Goal: Task Accomplishment & Management: Manage account settings

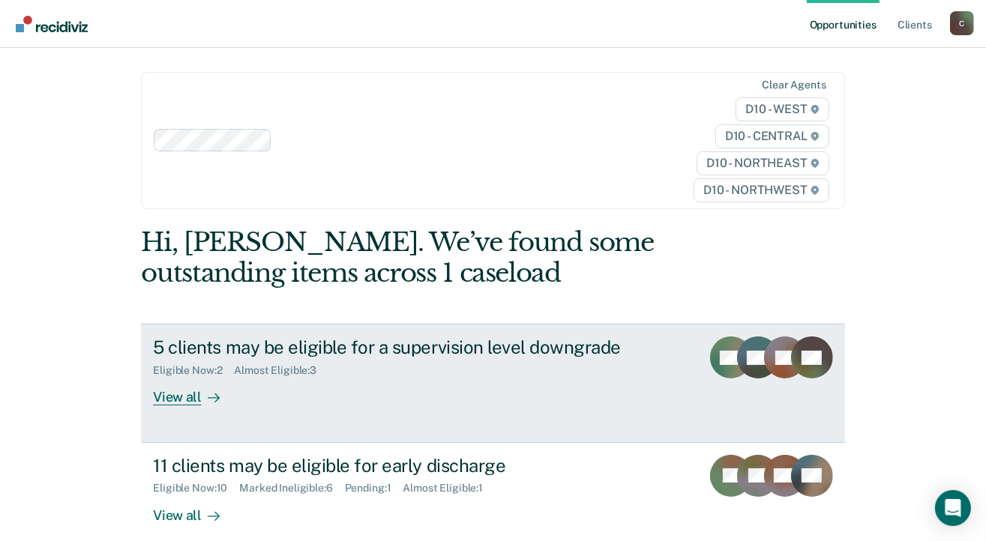
click at [186, 397] on div "View all" at bounding box center [195, 391] width 84 height 29
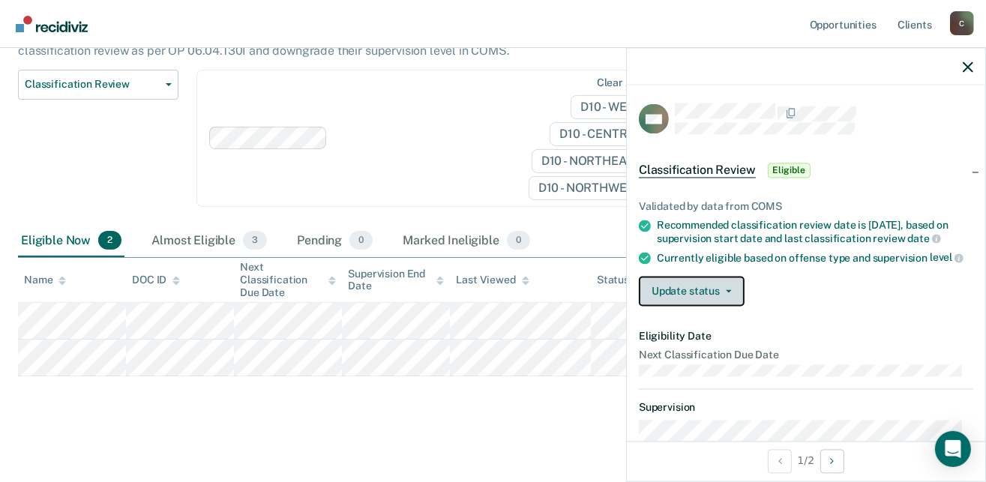
click at [730, 298] on button "Update status" at bounding box center [692, 292] width 106 height 30
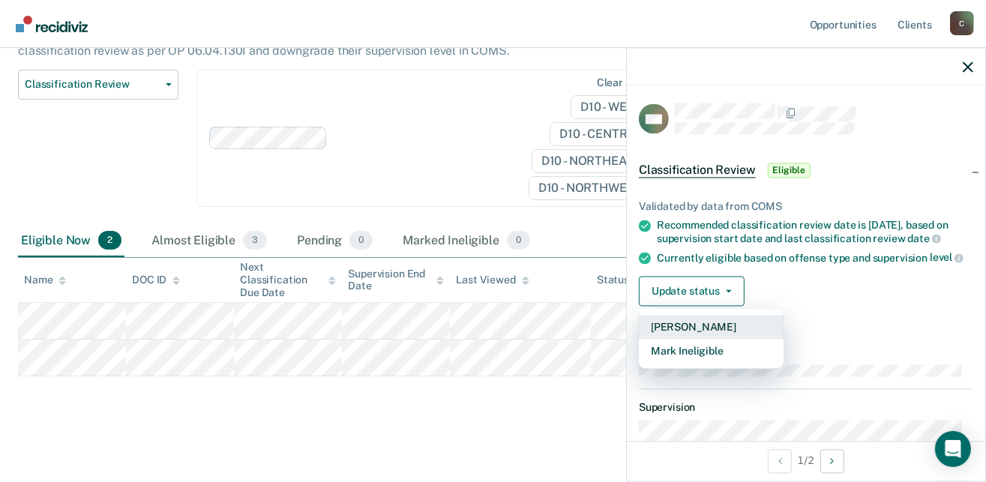
click at [718, 334] on button "[PERSON_NAME]" at bounding box center [711, 328] width 145 height 24
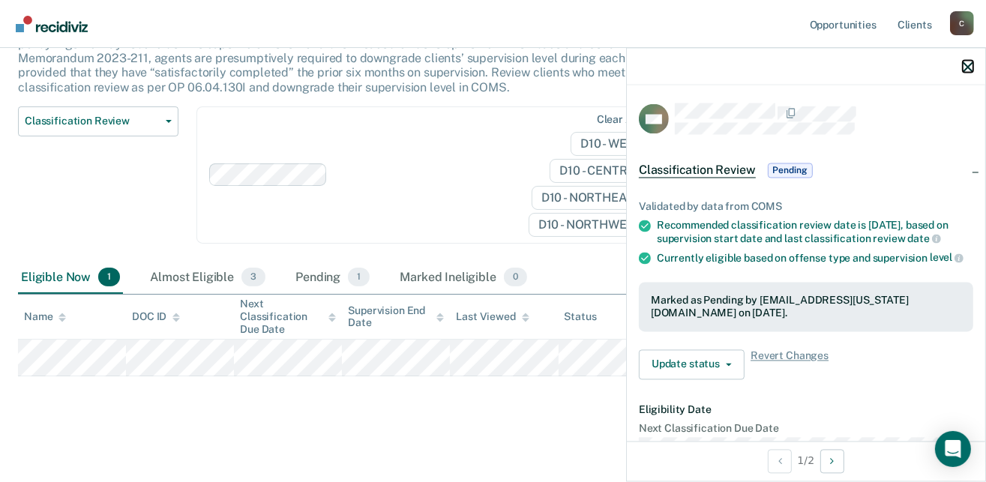
click at [964, 67] on icon "button" at bounding box center [968, 66] width 10 height 10
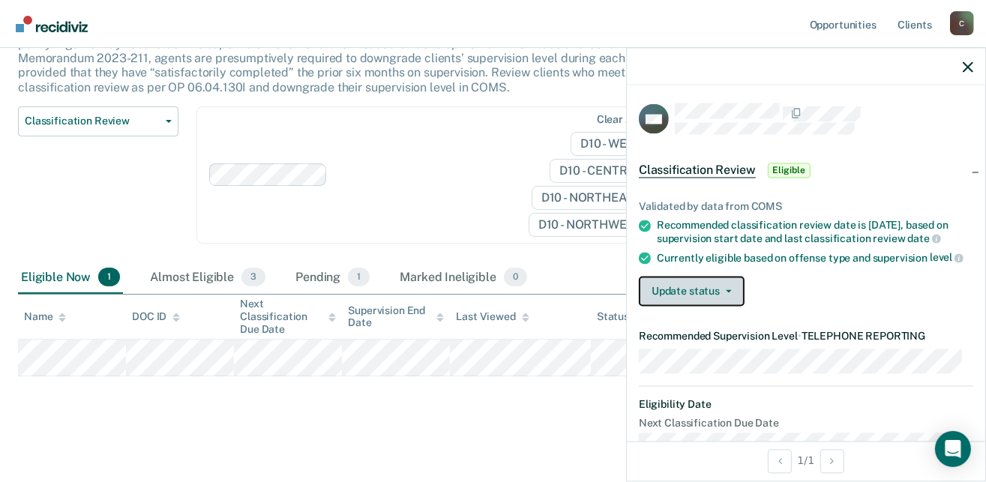
click at [727, 293] on icon "button" at bounding box center [729, 291] width 6 height 3
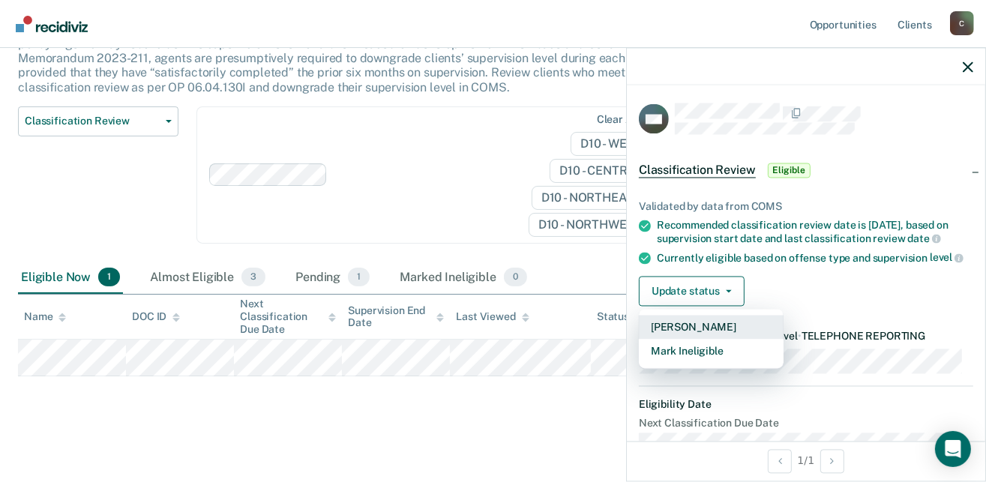
click at [711, 340] on button "[PERSON_NAME]" at bounding box center [711, 328] width 145 height 24
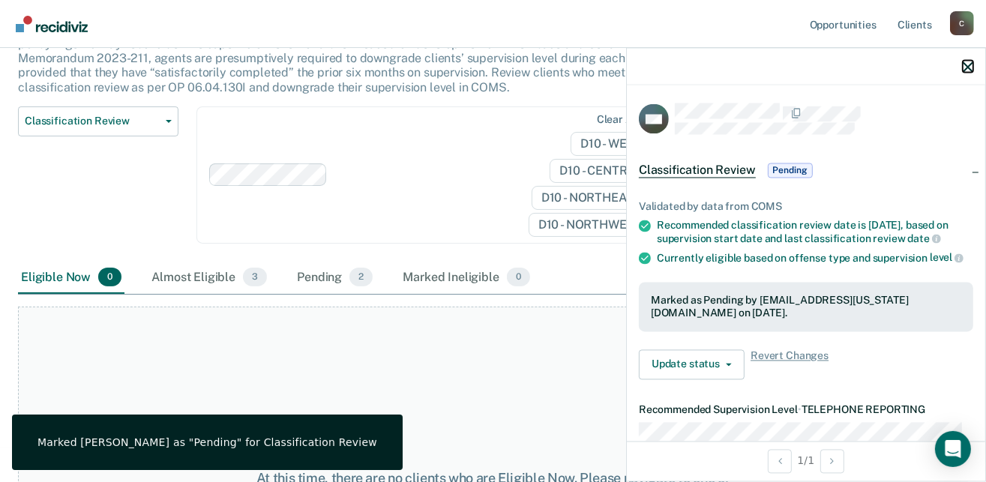
click at [965, 61] on icon "button" at bounding box center [968, 66] width 10 height 10
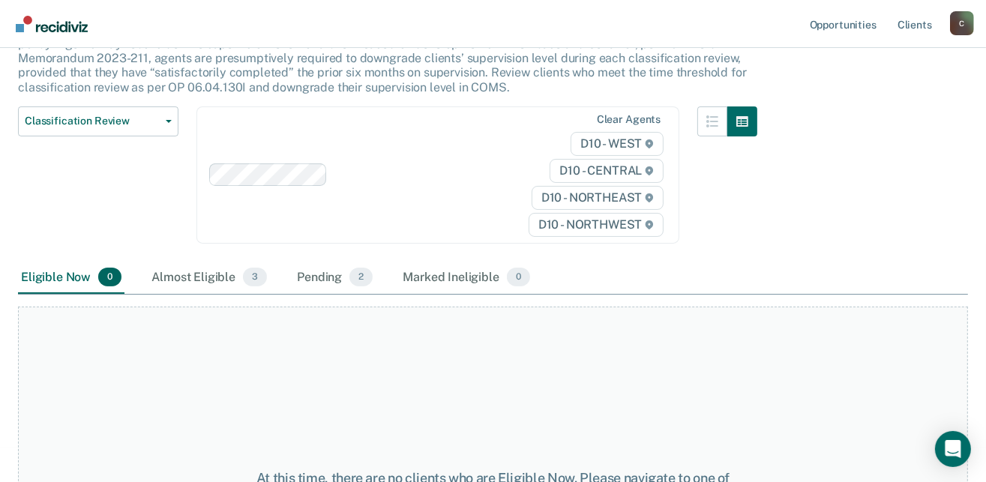
click at [560, 442] on div "At this time, there are no clients who are Eligible Now. Please navigate to one…" at bounding box center [493, 486] width 950 height 358
